Goal: Information Seeking & Learning: Learn about a topic

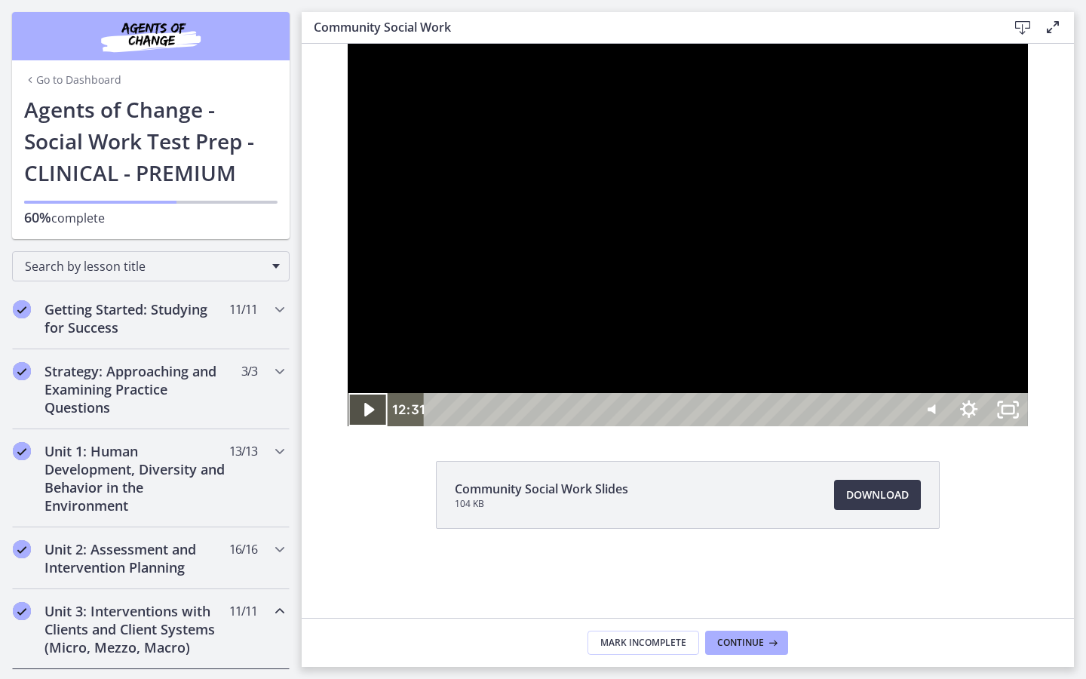
scroll to position [649, 0]
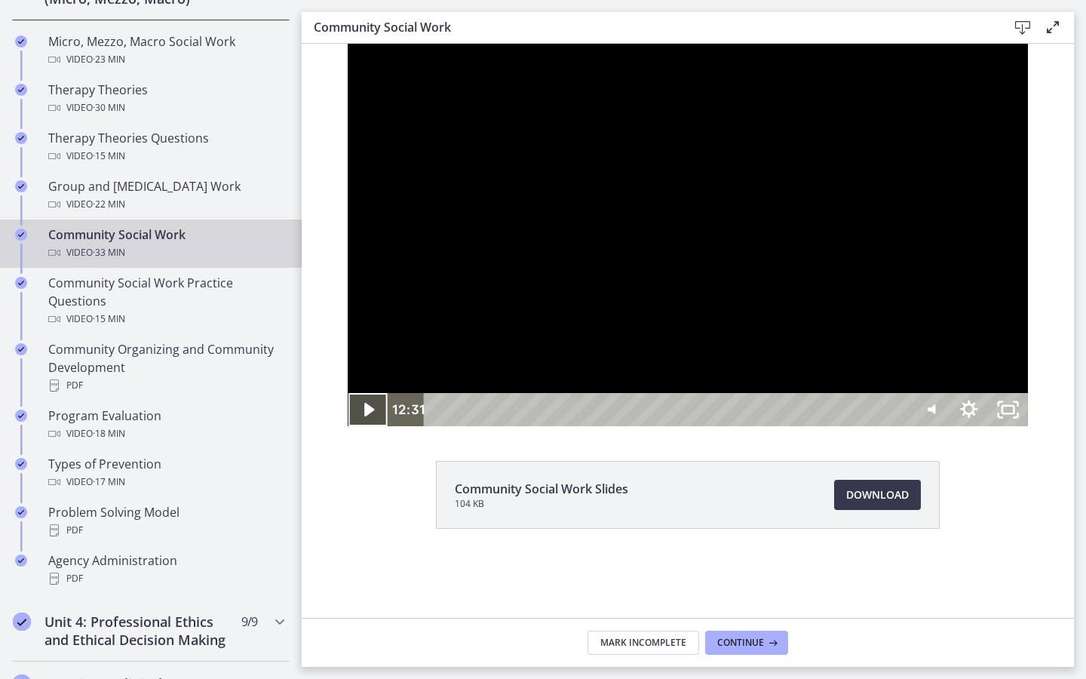
click at [349, 426] on icon "Play Video" at bounding box center [368, 409] width 39 height 33
click at [348, 426] on icon "Pause" at bounding box center [367, 409] width 39 height 33
click at [349, 426] on icon "Play Video" at bounding box center [368, 409] width 39 height 33
click at [344, 430] on icon "Pause" at bounding box center [367, 410] width 47 height 40
click at [349, 426] on icon "Play Video" at bounding box center [368, 409] width 39 height 33
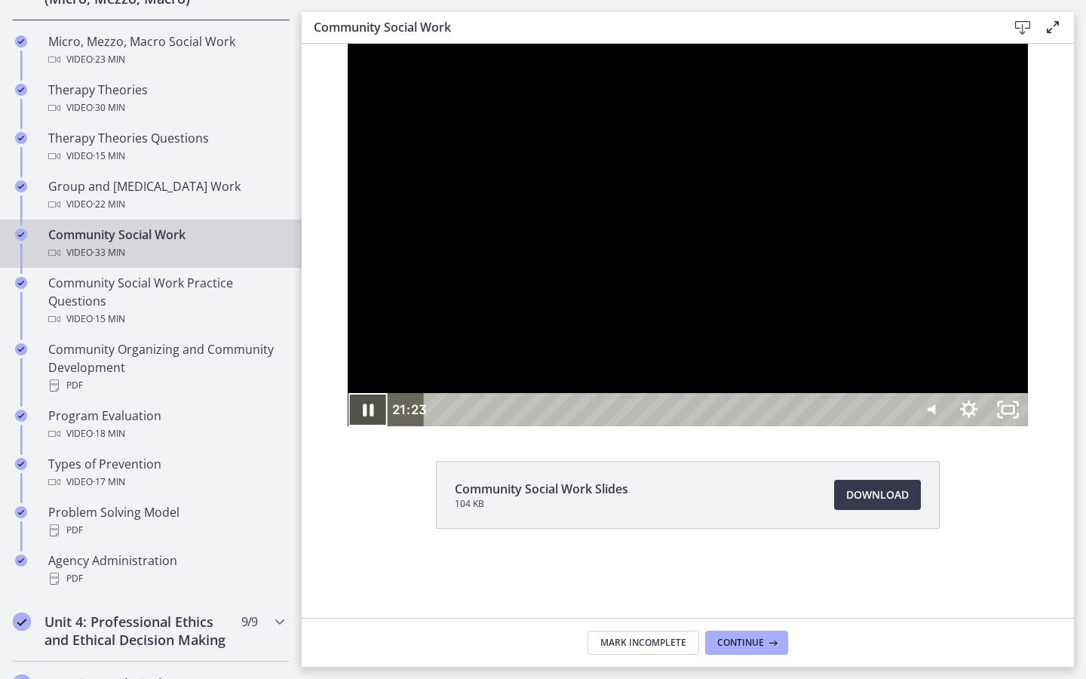
click at [348, 426] on icon "Pause" at bounding box center [367, 409] width 39 height 33
click at [364, 418] on icon "Play Video" at bounding box center [370, 409] width 12 height 17
click at [363, 416] on icon "Pause" at bounding box center [368, 410] width 11 height 13
click at [364, 416] on icon "Play Video" at bounding box center [369, 410] width 10 height 14
click at [344, 430] on icon "Pause" at bounding box center [367, 410] width 47 height 40
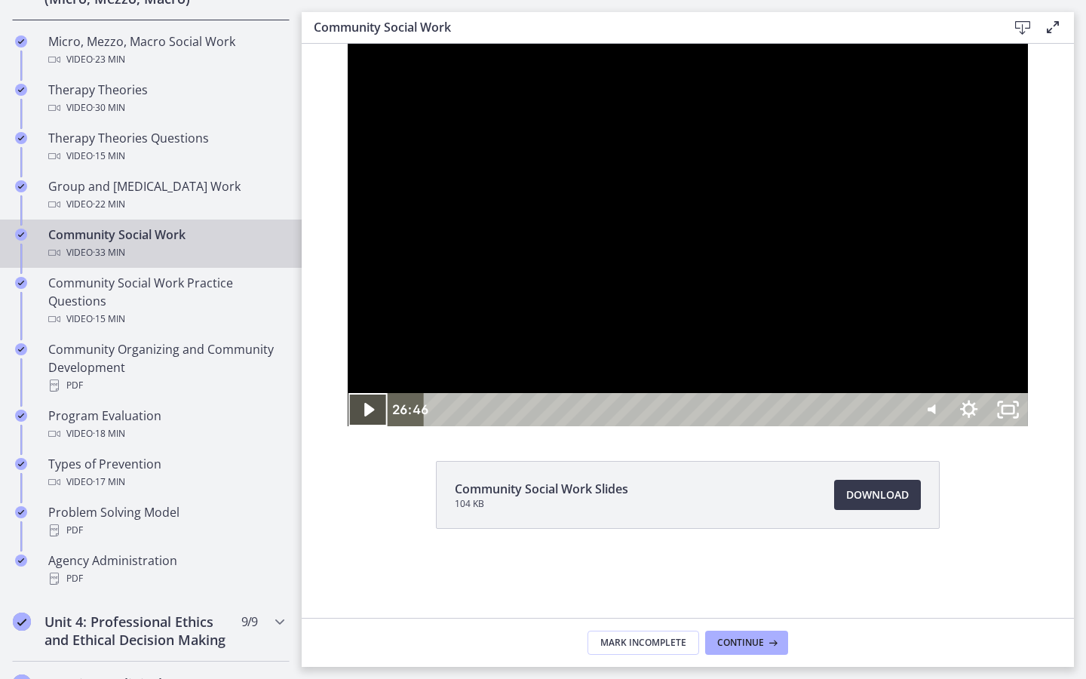
click at [349, 426] on icon "Play Video" at bounding box center [368, 409] width 39 height 33
click at [344, 430] on icon "Pause" at bounding box center [367, 410] width 47 height 40
click at [349, 426] on icon "Play Video" at bounding box center [368, 409] width 39 height 33
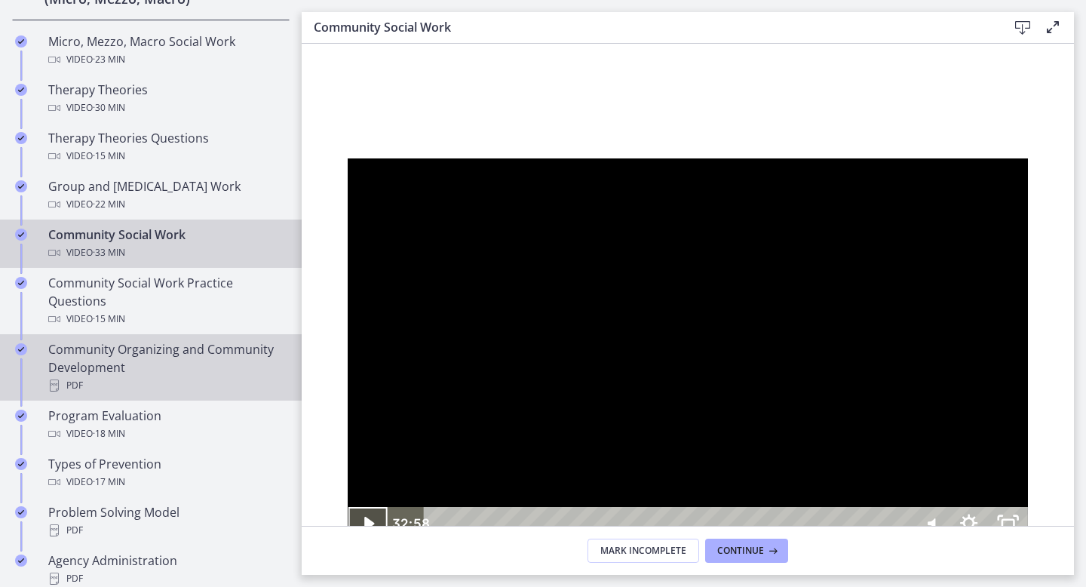
click at [158, 386] on div "PDF" at bounding box center [165, 385] width 235 height 18
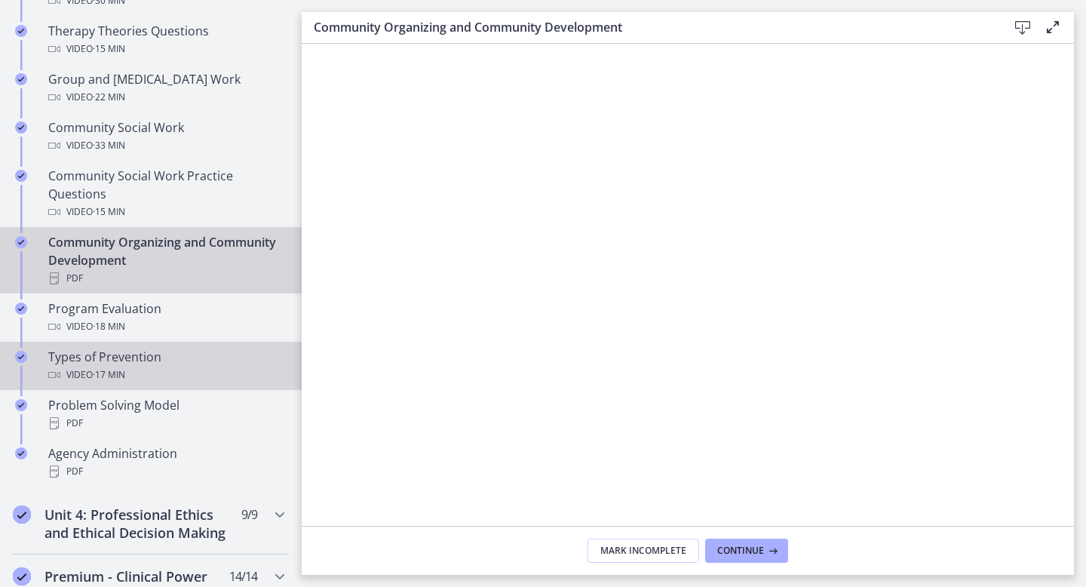
scroll to position [762, 0]
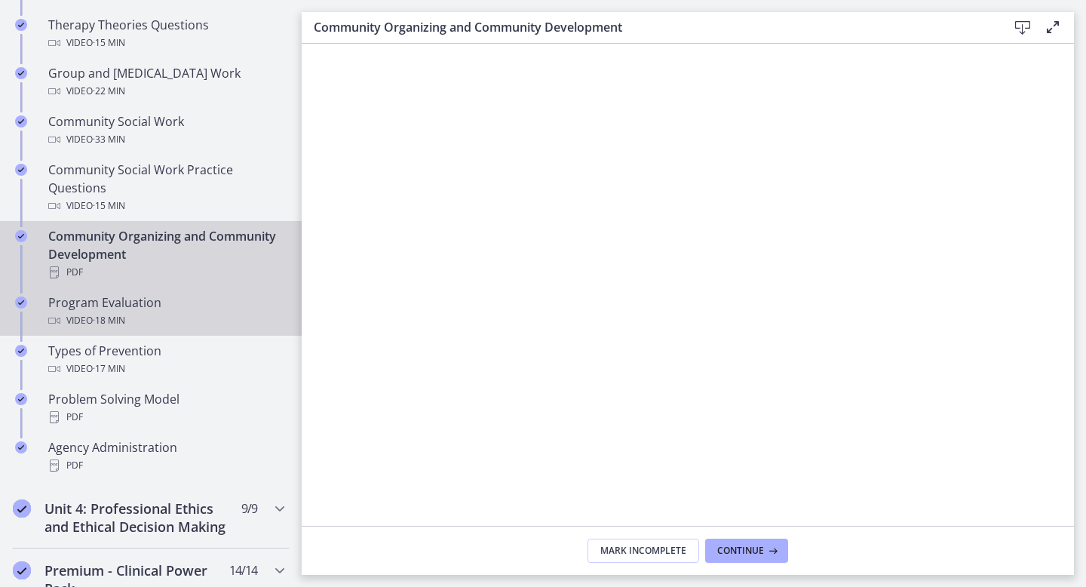
click at [169, 314] on div "Video · 18 min" at bounding box center [165, 321] width 235 height 18
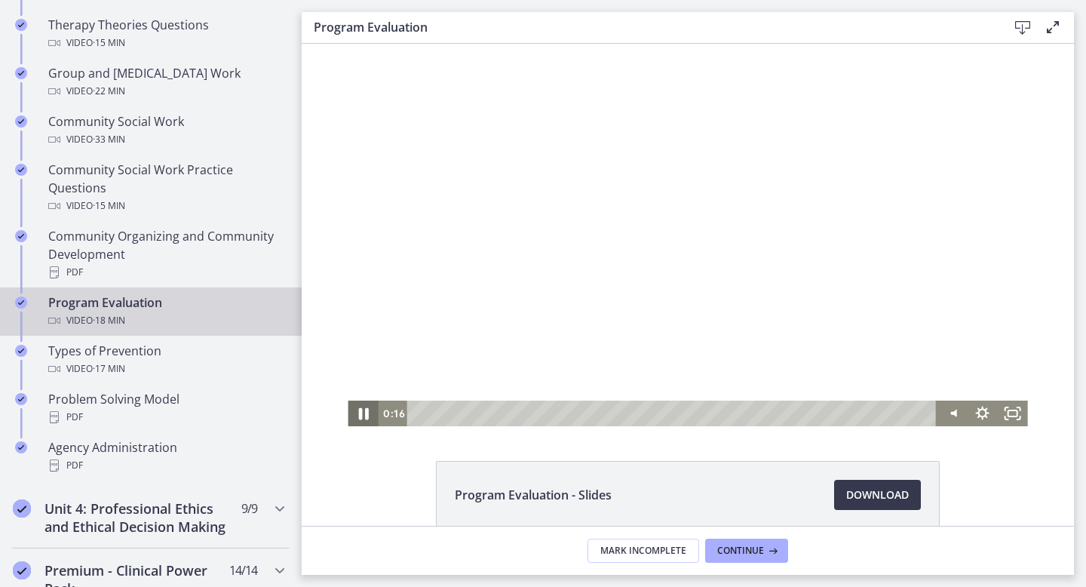
click at [363, 413] on icon "Pause" at bounding box center [363, 413] width 36 height 31
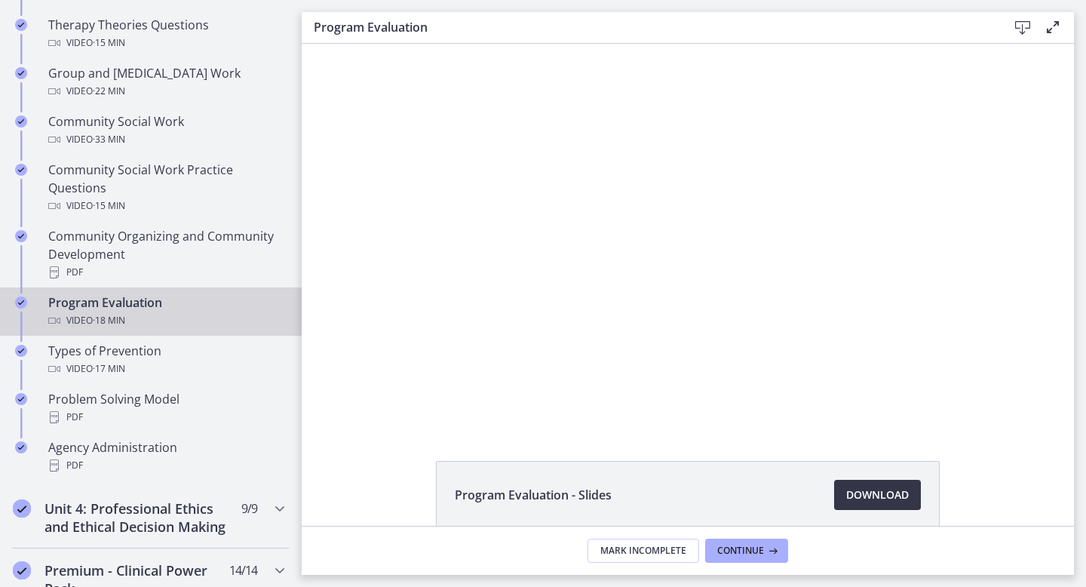
click at [873, 499] on span "Download Opens in a new window" at bounding box center [877, 495] width 63 height 18
